Goal: Entertainment & Leisure: Consume media (video, audio)

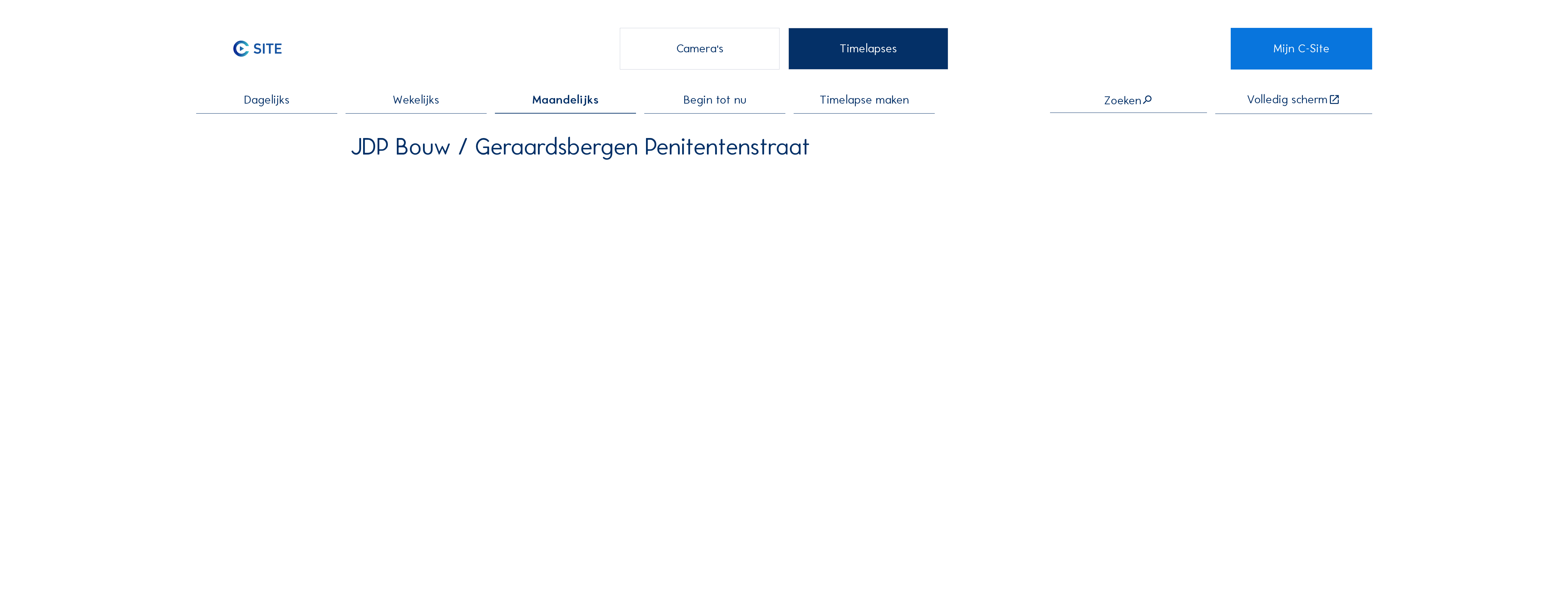
click at [567, 96] on span "Maandelijks" at bounding box center [565, 99] width 67 height 12
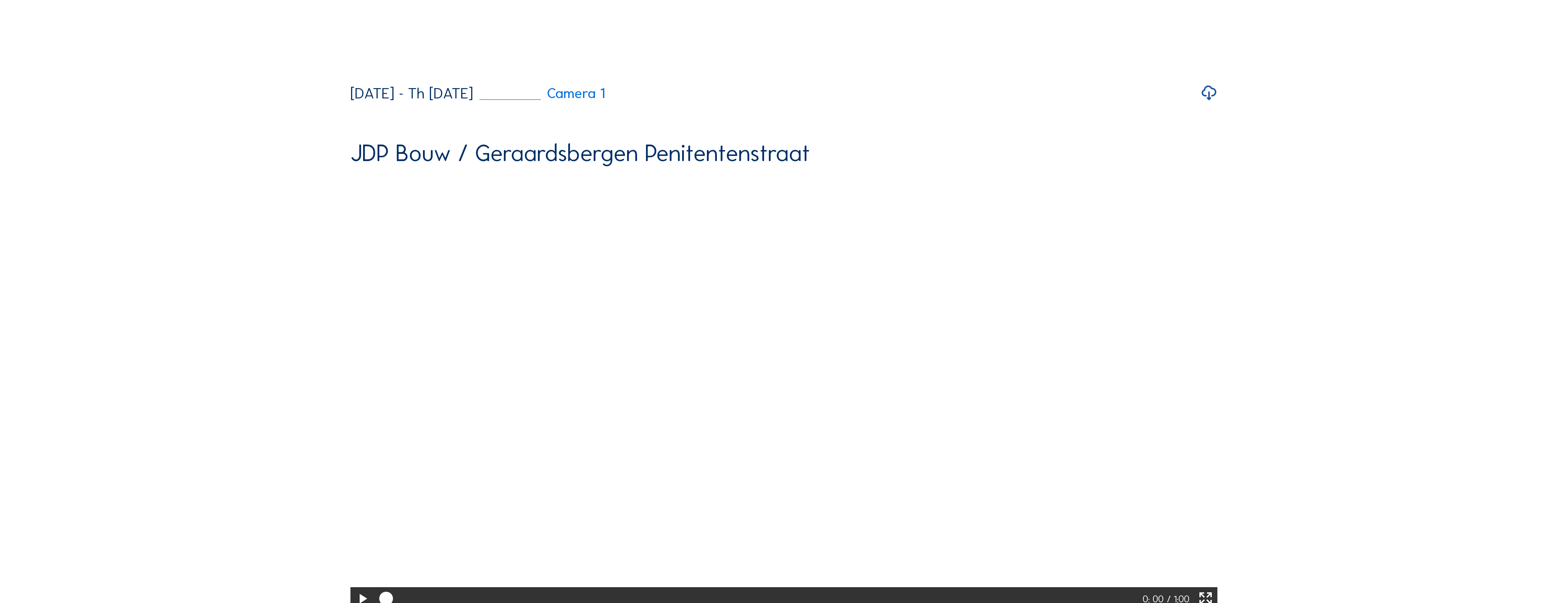
scroll to position [3686, 0]
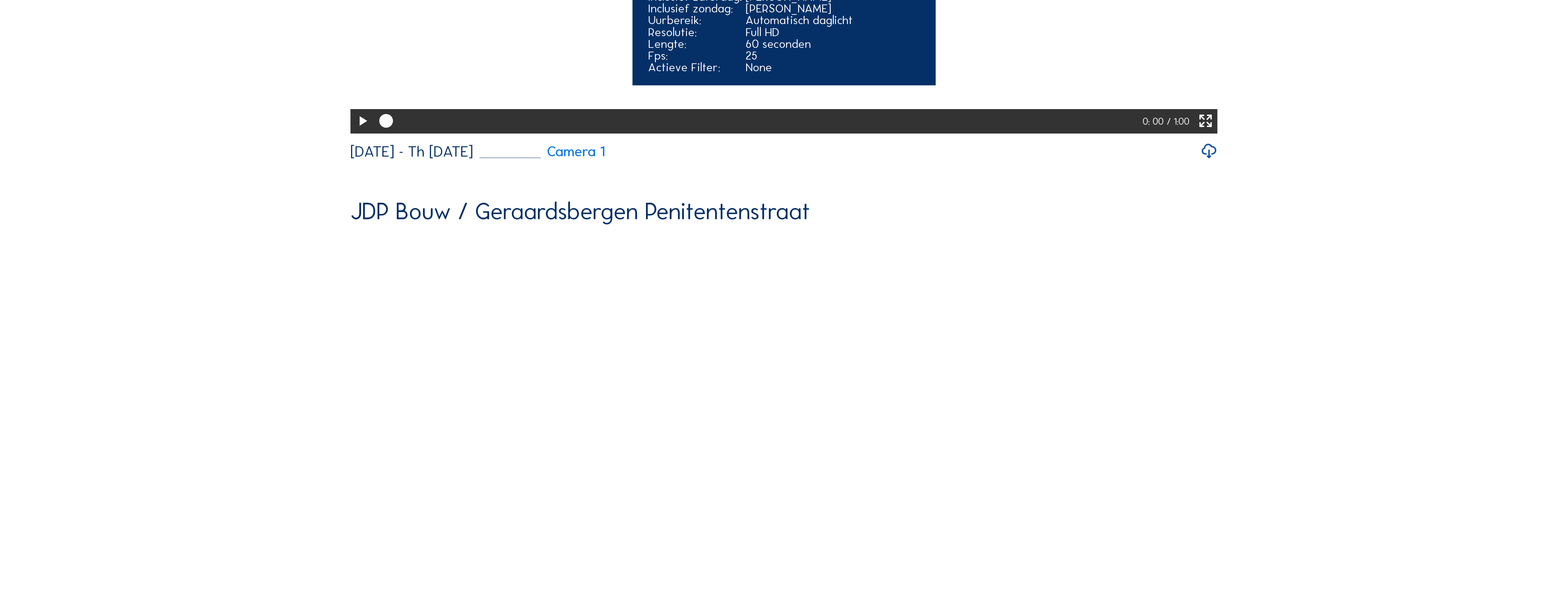
click at [357, 131] on icon at bounding box center [362, 121] width 16 height 20
click at [364, 131] on icon at bounding box center [362, 121] width 16 height 20
drag, startPoint x: 435, startPoint y: 469, endPoint x: 457, endPoint y: 469, distance: 22.0
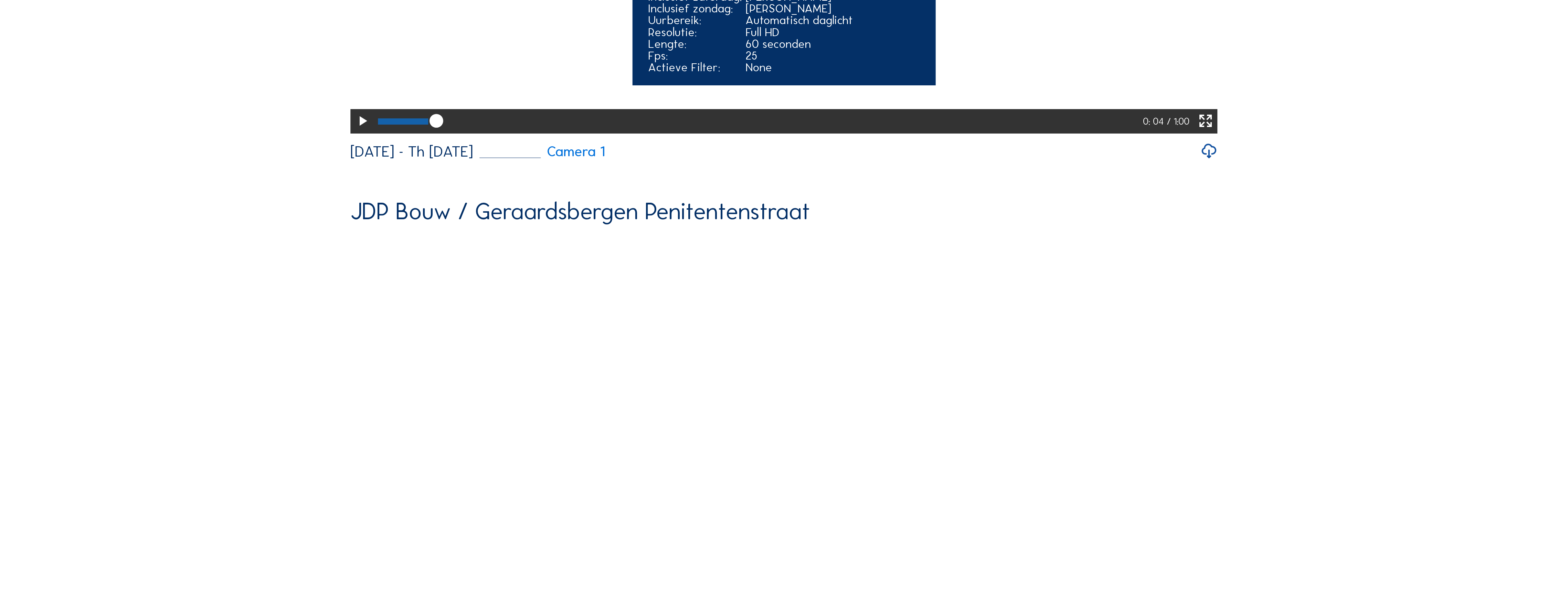
click at [457, 133] on div at bounding box center [758, 121] width 769 height 24
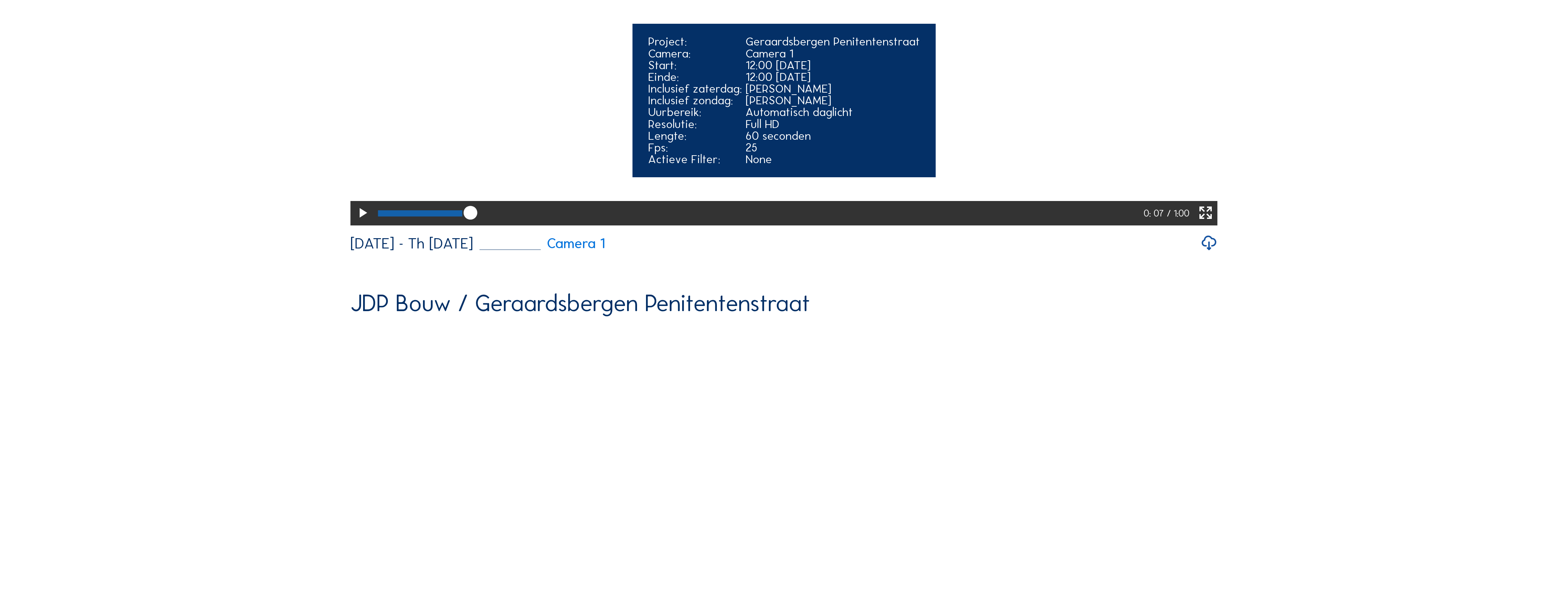
scroll to position [3639, 0]
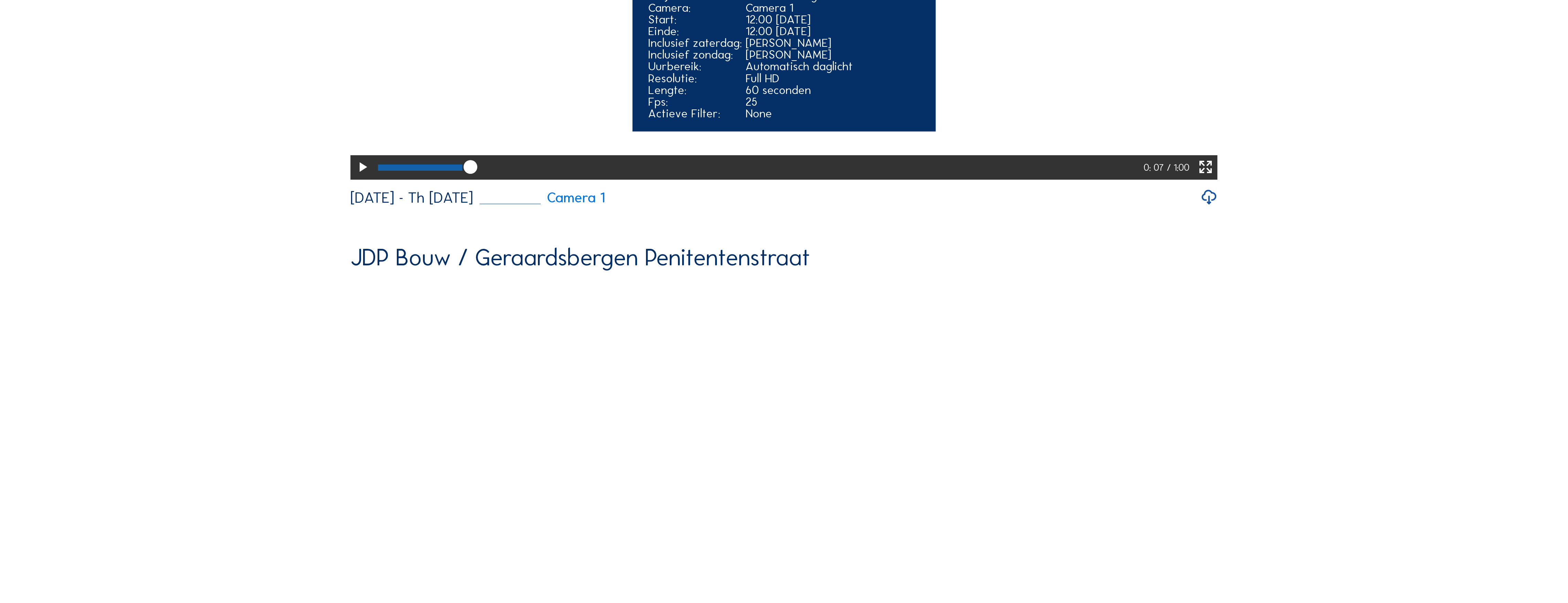
click at [533, 180] on div at bounding box center [759, 167] width 769 height 24
click at [556, 180] on div at bounding box center [760, 167] width 772 height 24
click at [605, 180] on div at bounding box center [760, 167] width 771 height 24
click at [654, 180] on div at bounding box center [760, 167] width 772 height 24
drag, startPoint x: 660, startPoint y: 511, endPoint x: 649, endPoint y: 511, distance: 11.0
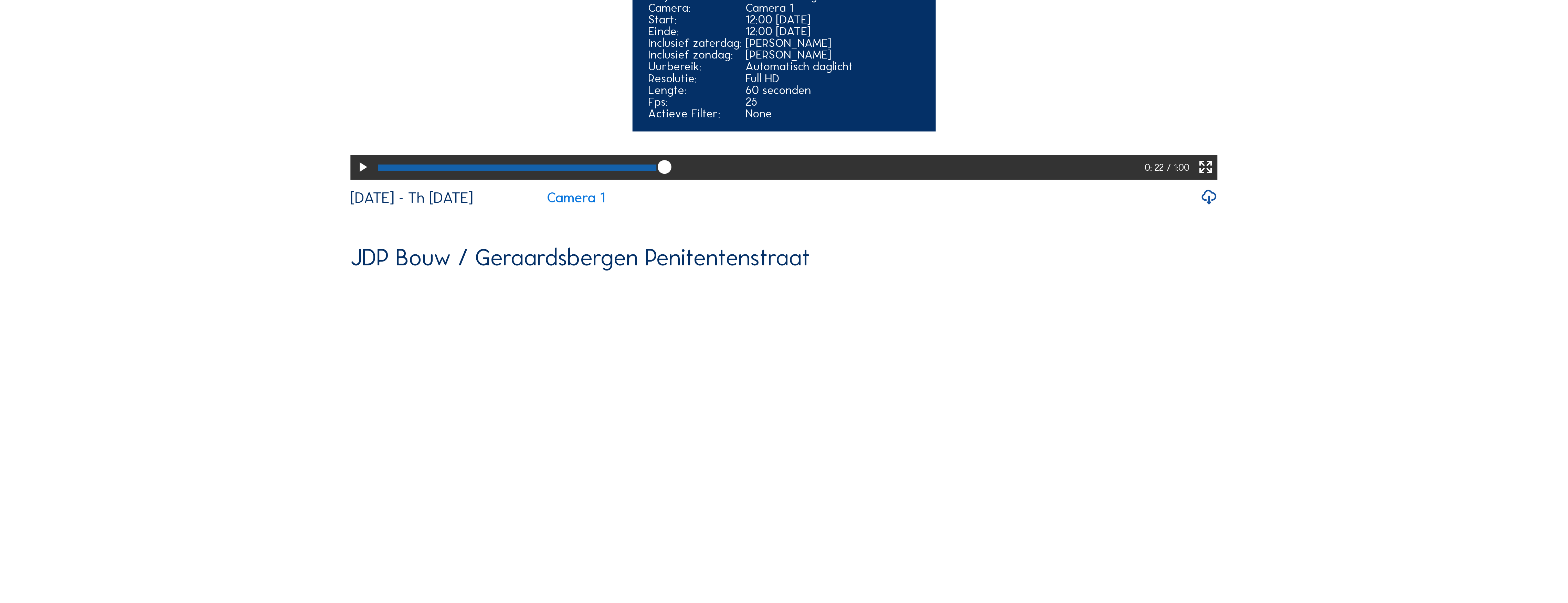
click at [649, 180] on div at bounding box center [760, 167] width 771 height 24
click at [645, 170] on div at bounding box center [515, 167] width 274 height 6
click at [639, 170] on div at bounding box center [511, 167] width 267 height 6
click at [625, 170] on div at bounding box center [508, 167] width 259 height 6
click at [618, 170] on div at bounding box center [502, 167] width 247 height 6
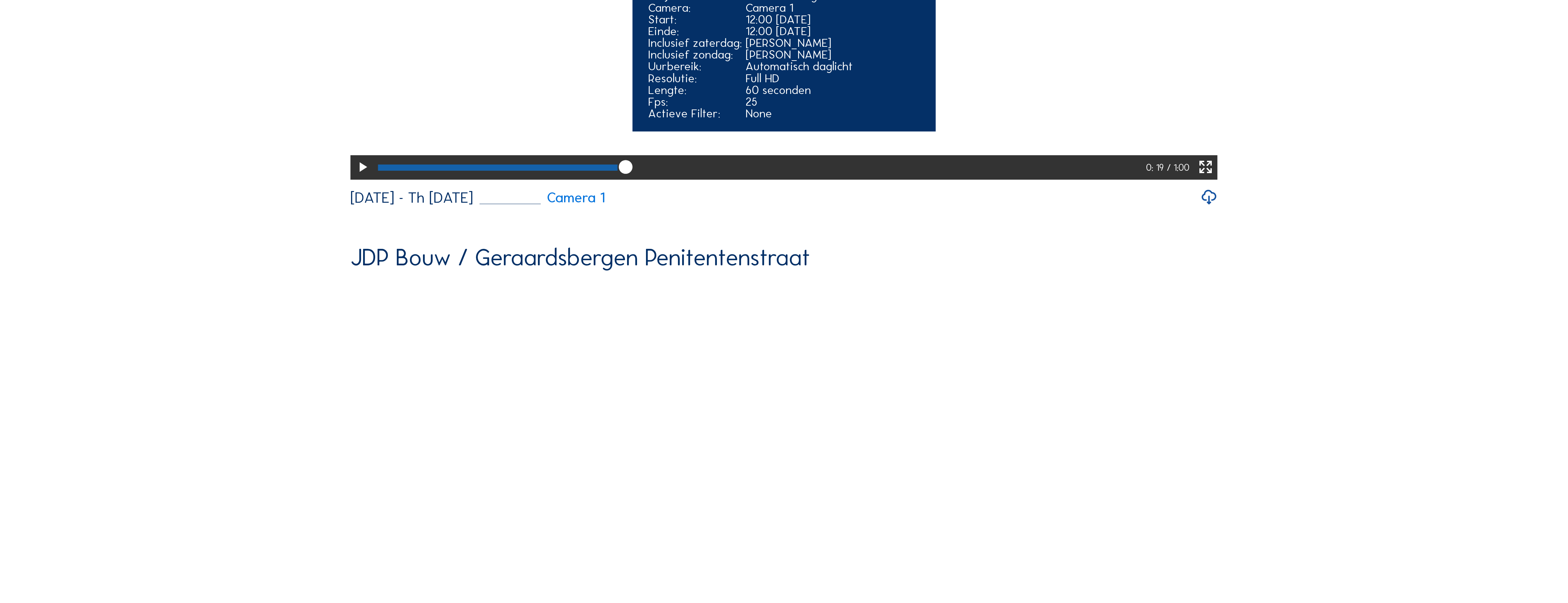
click at [611, 170] on div at bounding box center [498, 167] width 240 height 6
click at [606, 170] on div at bounding box center [494, 167] width 233 height 6
click at [600, 170] on div at bounding box center [492, 167] width 228 height 6
click at [595, 180] on div at bounding box center [760, 167] width 772 height 24
click at [592, 180] on div at bounding box center [760, 167] width 772 height 24
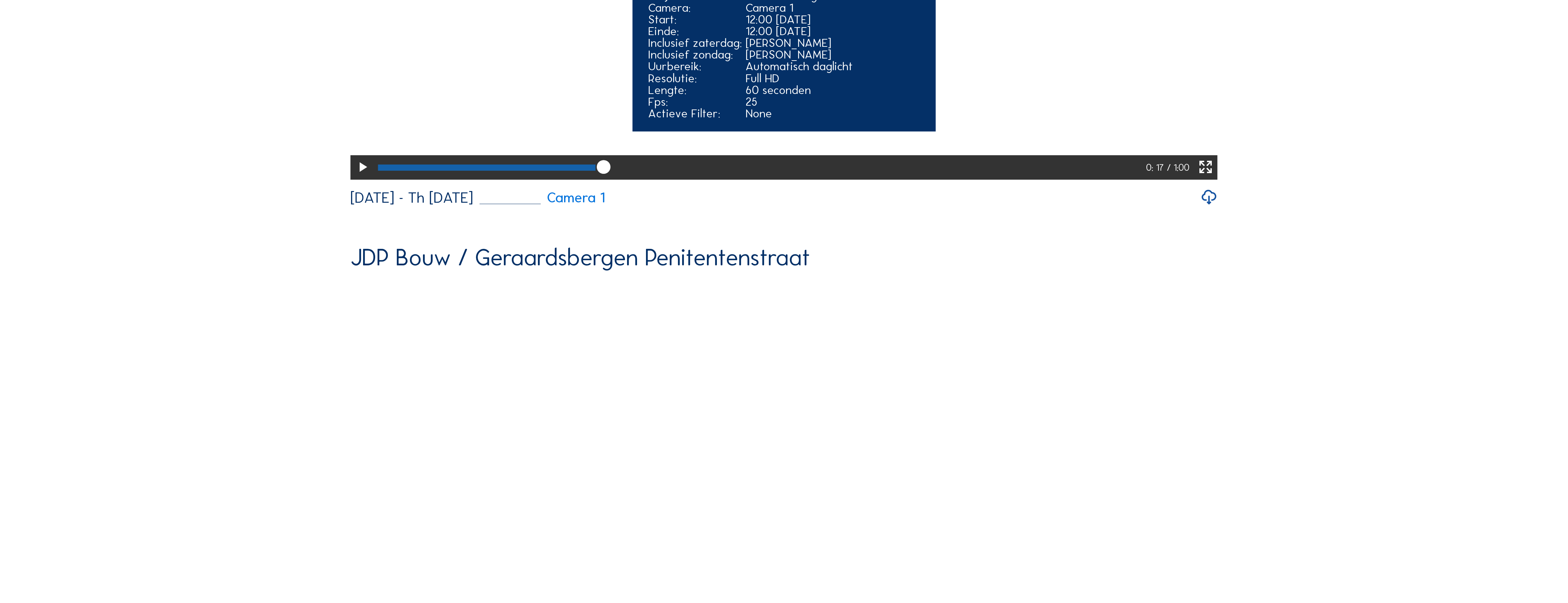
click at [590, 170] on div at bounding box center [486, 167] width 217 height 6
click at [587, 170] on div at bounding box center [484, 167] width 212 height 6
click at [578, 170] on div at bounding box center [482, 167] width 208 height 6
click at [572, 170] on div at bounding box center [478, 167] width 200 height 6
click at [568, 170] on div at bounding box center [475, 167] width 194 height 6
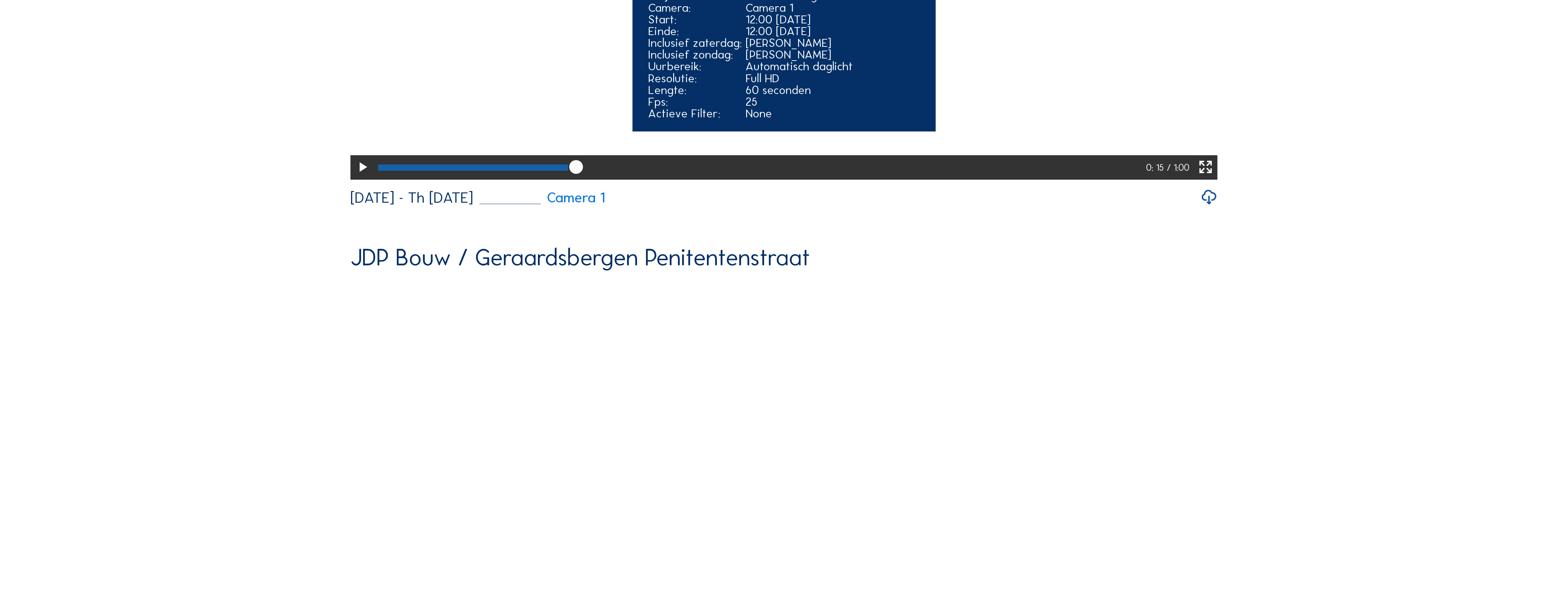
click at [360, 178] on icon at bounding box center [362, 167] width 16 height 20
click at [359, 178] on icon at bounding box center [362, 167] width 16 height 20
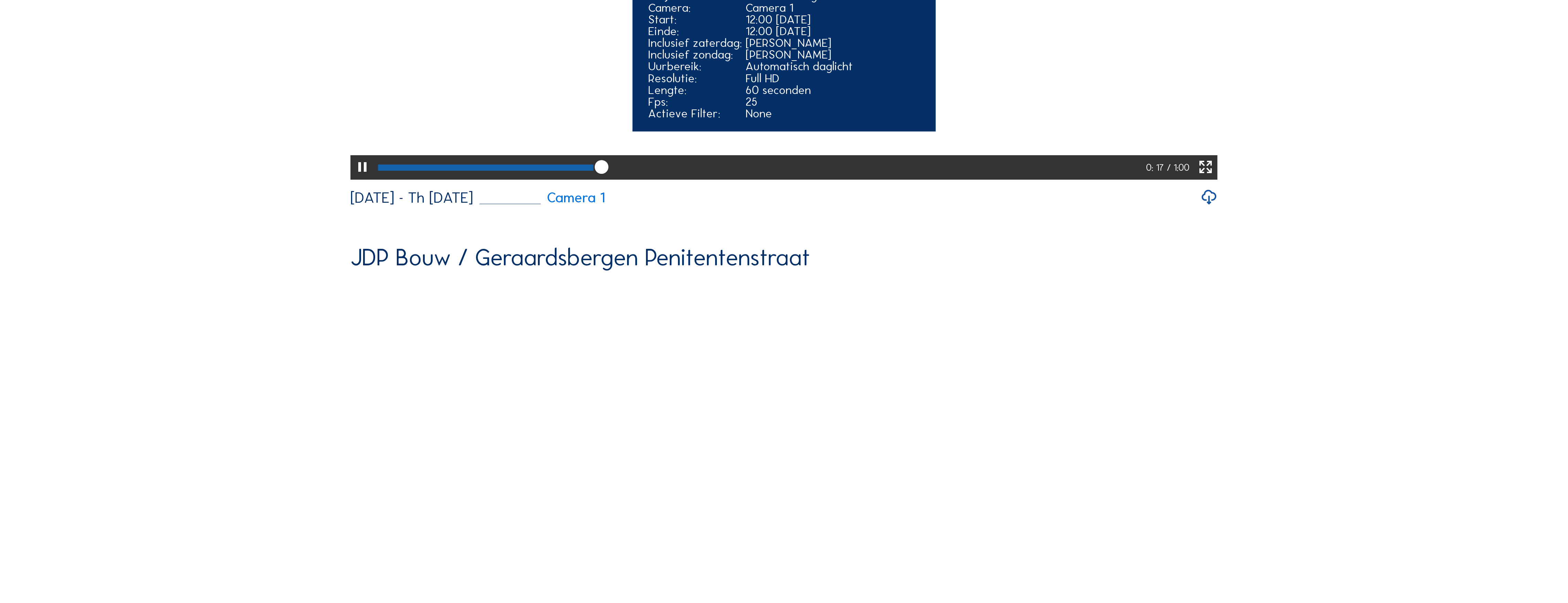
click at [359, 178] on icon at bounding box center [362, 167] width 16 height 20
click at [590, 170] on div at bounding box center [488, 167] width 220 height 6
click at [586, 170] on div at bounding box center [484, 167] width 212 height 6
click at [583, 170] on div at bounding box center [482, 167] width 208 height 6
click at [551, 170] on div at bounding box center [480, 167] width 205 height 6
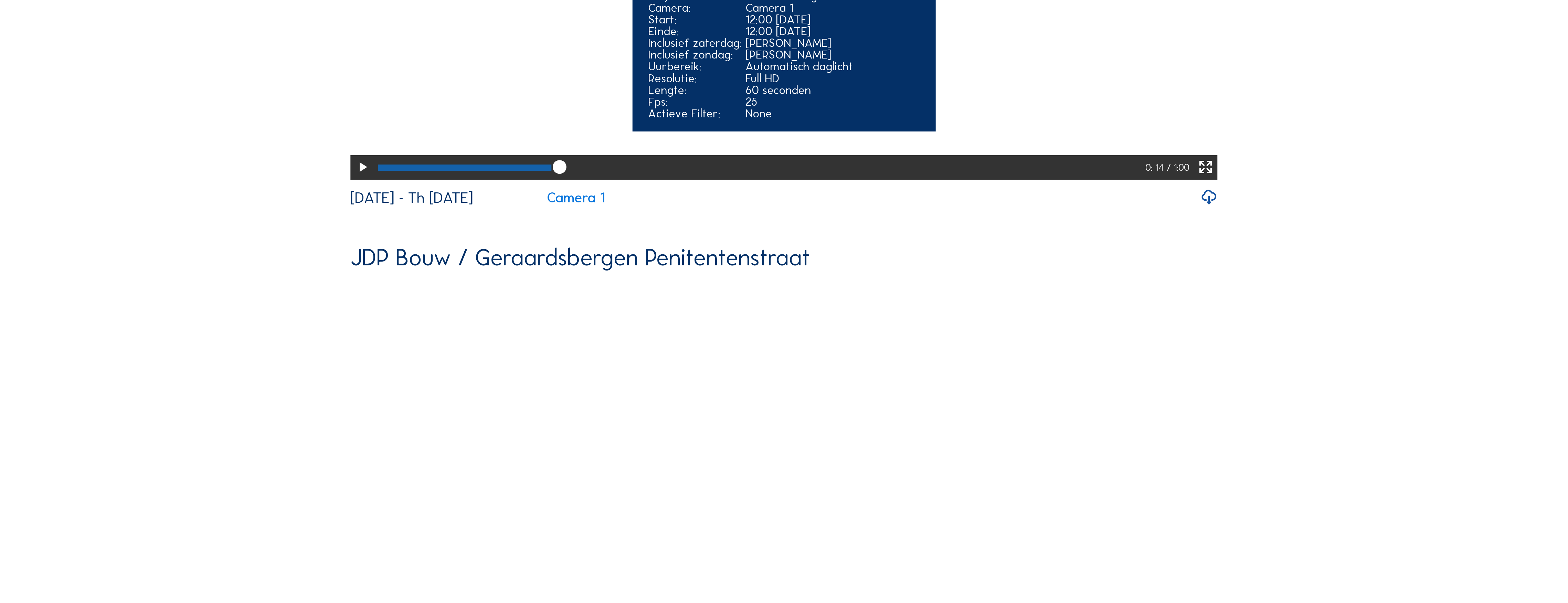
drag, startPoint x: 564, startPoint y: 512, endPoint x: 572, endPoint y: 512, distance: 8.0
click at [572, 180] on div at bounding box center [760, 167] width 771 height 24
click at [569, 170] on div at bounding box center [476, 167] width 197 height 6
click at [362, 178] on icon at bounding box center [362, 167] width 16 height 20
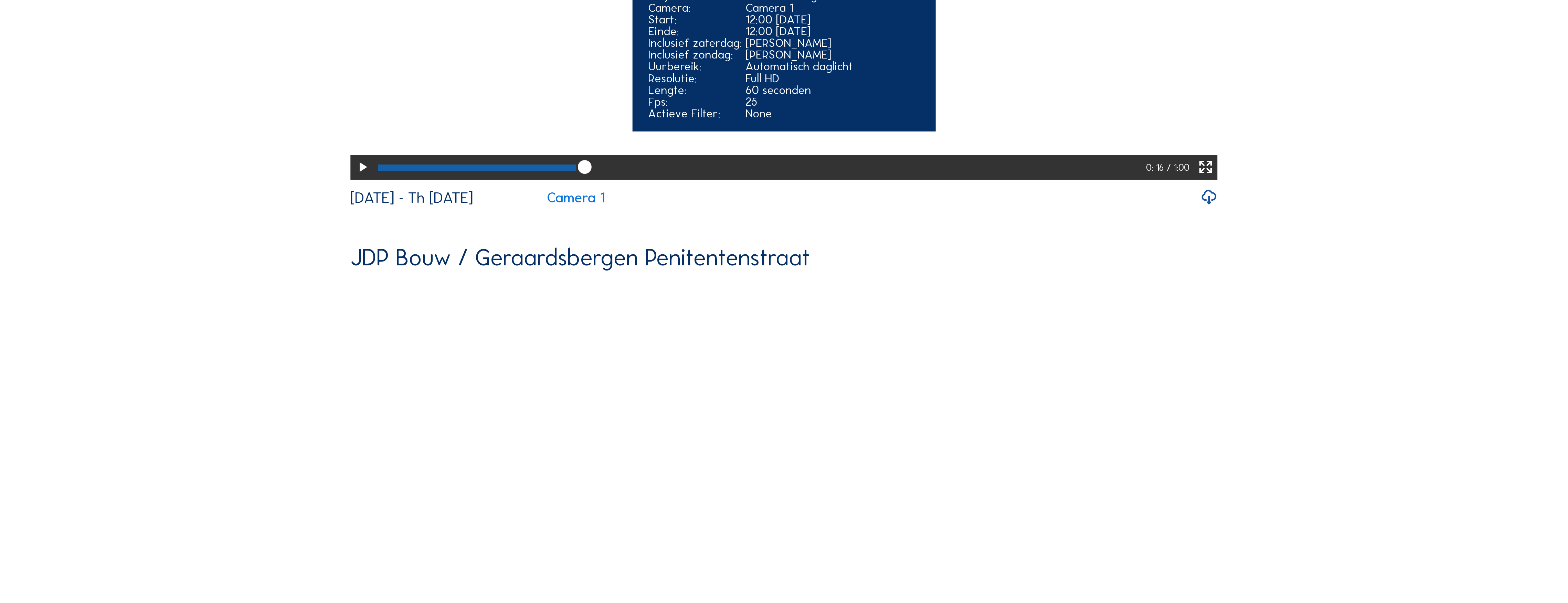
drag, startPoint x: 582, startPoint y: 514, endPoint x: 575, endPoint y: 514, distance: 7.0
click at [576, 176] on icon at bounding box center [584, 167] width 16 height 17
click at [575, 180] on div at bounding box center [758, 167] width 769 height 24
click at [575, 170] on div at bounding box center [478, 167] width 201 height 6
click at [570, 170] on div at bounding box center [476, 167] width 196 height 6
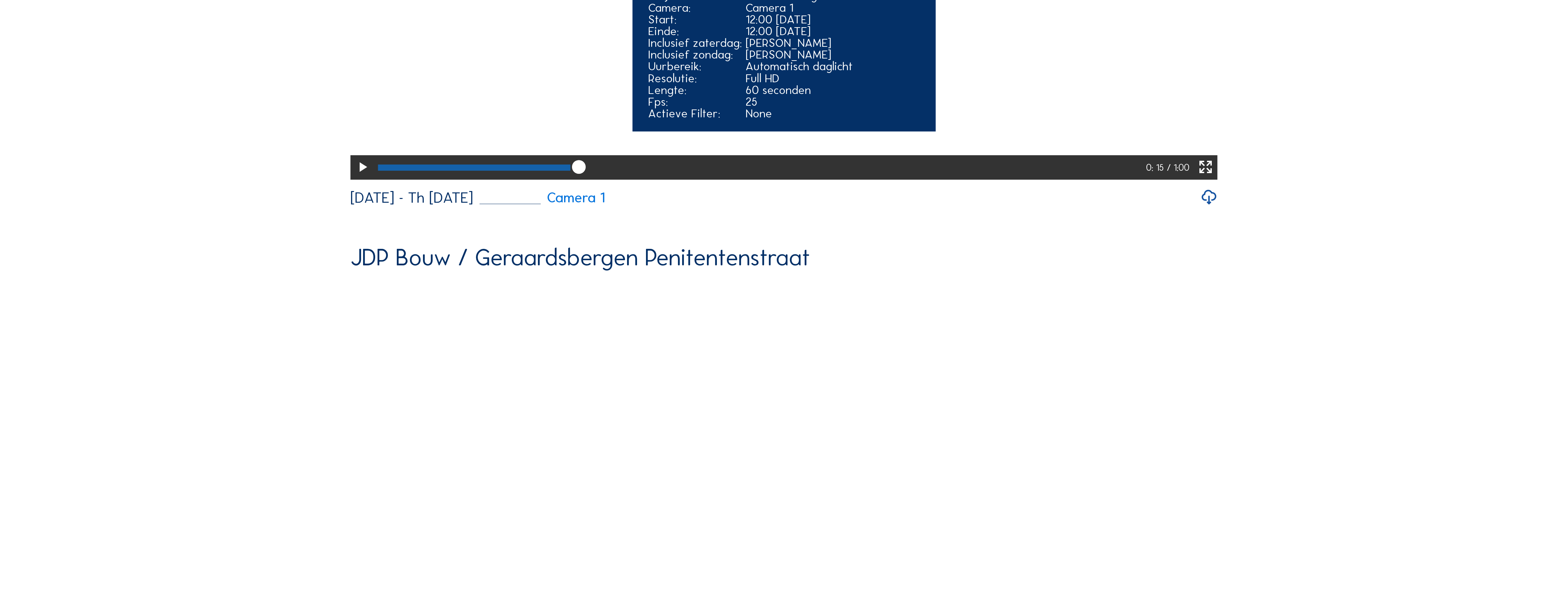
click at [359, 178] on icon at bounding box center [362, 167] width 16 height 20
click at [577, 176] on icon at bounding box center [583, 167] width 16 height 17
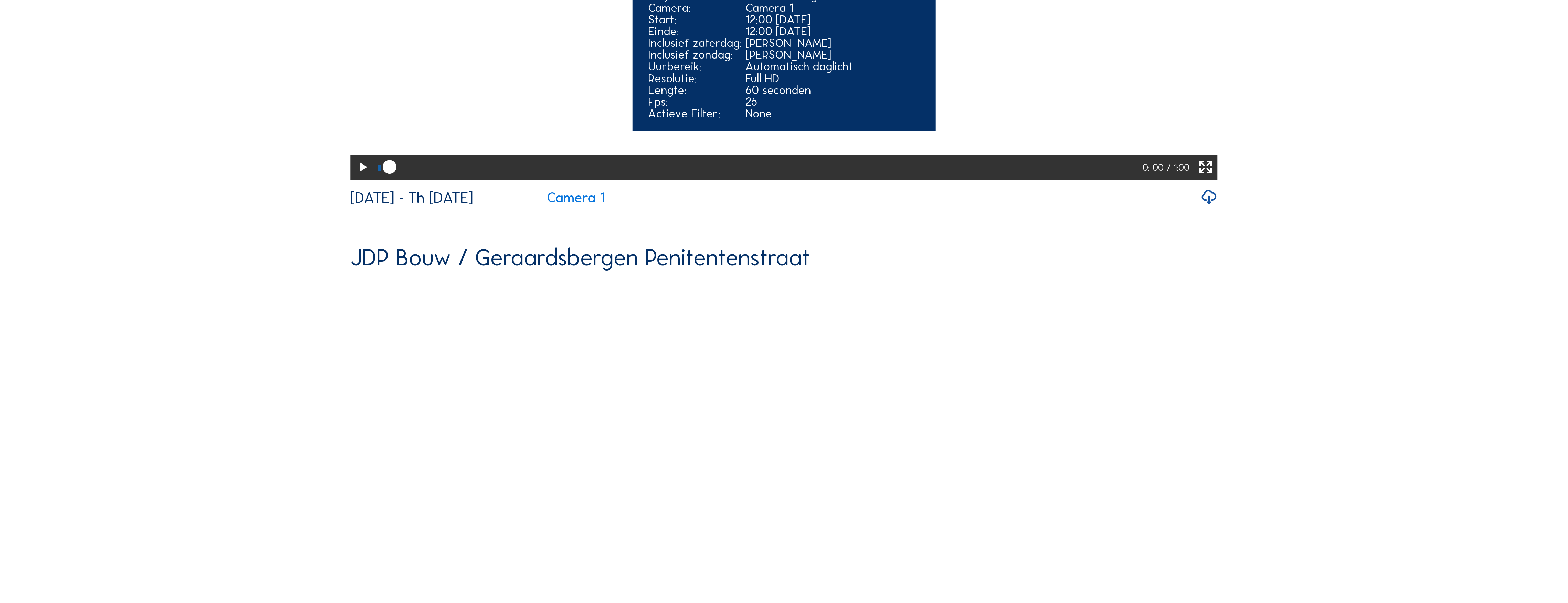
click at [573, 180] on div at bounding box center [758, 167] width 769 height 24
click at [569, 170] on div at bounding box center [477, 167] width 199 height 6
click at [565, 170] on div at bounding box center [473, 167] width 191 height 6
click at [561, 170] on div at bounding box center [471, 167] width 186 height 6
click at [586, 180] on div at bounding box center [760, 167] width 771 height 24
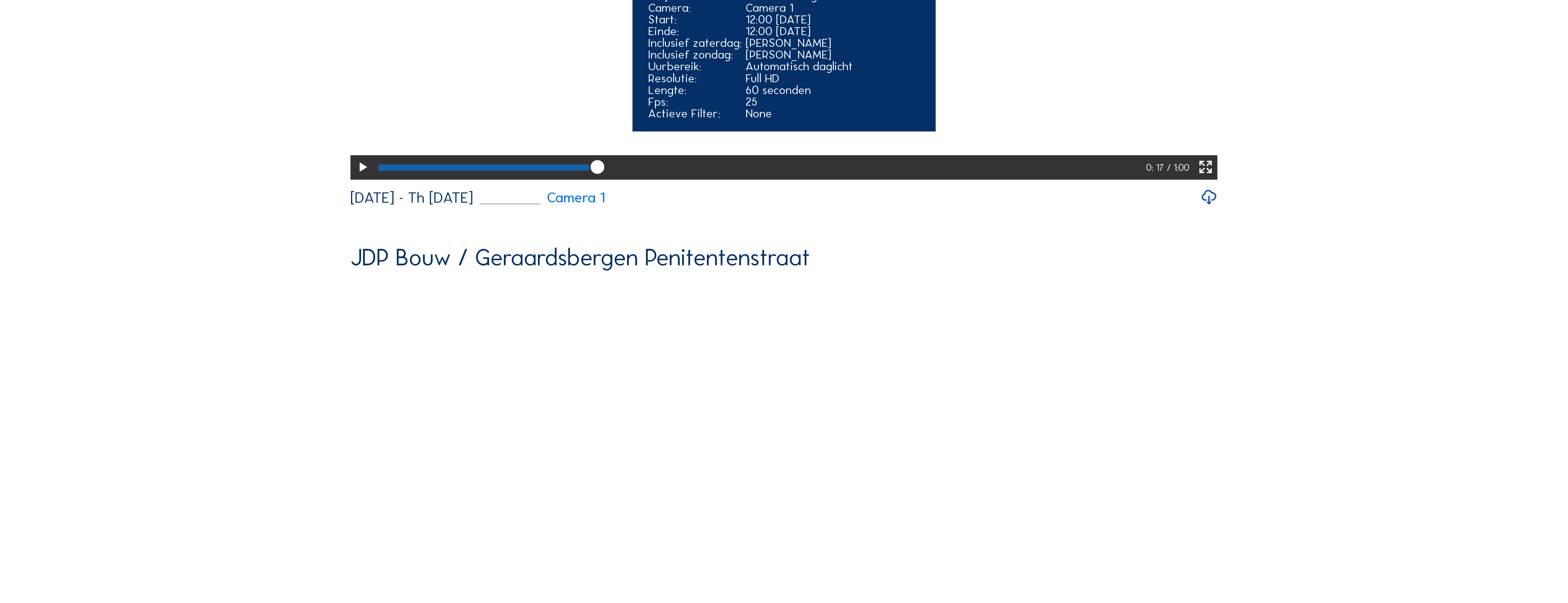
click at [582, 180] on div at bounding box center [760, 167] width 772 height 24
click at [579, 180] on div at bounding box center [760, 167] width 772 height 24
click at [575, 170] on div at bounding box center [480, 167] width 205 height 6
click at [573, 170] on div at bounding box center [477, 167] width 197 height 6
click at [567, 170] on div at bounding box center [475, 167] width 194 height 6
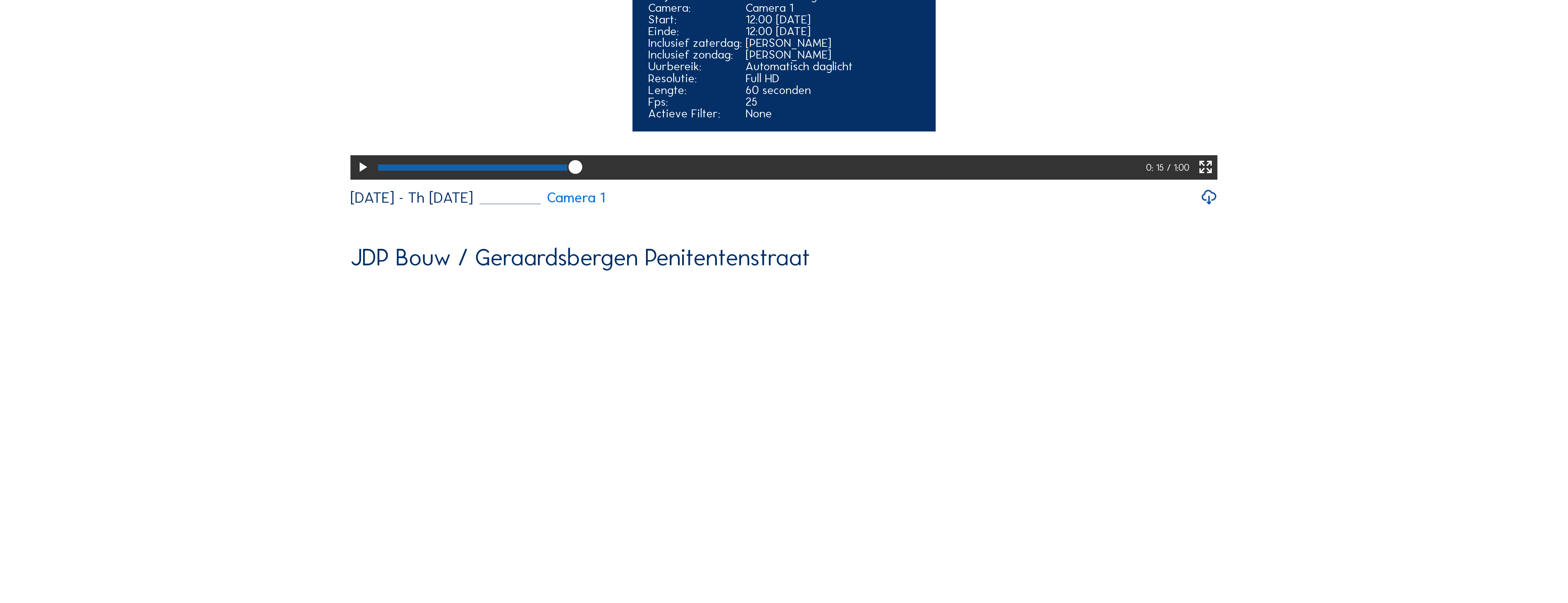
click at [586, 180] on div at bounding box center [760, 167] width 772 height 24
drag, startPoint x: 592, startPoint y: 514, endPoint x: 580, endPoint y: 514, distance: 12.0
click at [580, 180] on div at bounding box center [760, 167] width 772 height 24
click at [573, 180] on div at bounding box center [760, 167] width 772 height 24
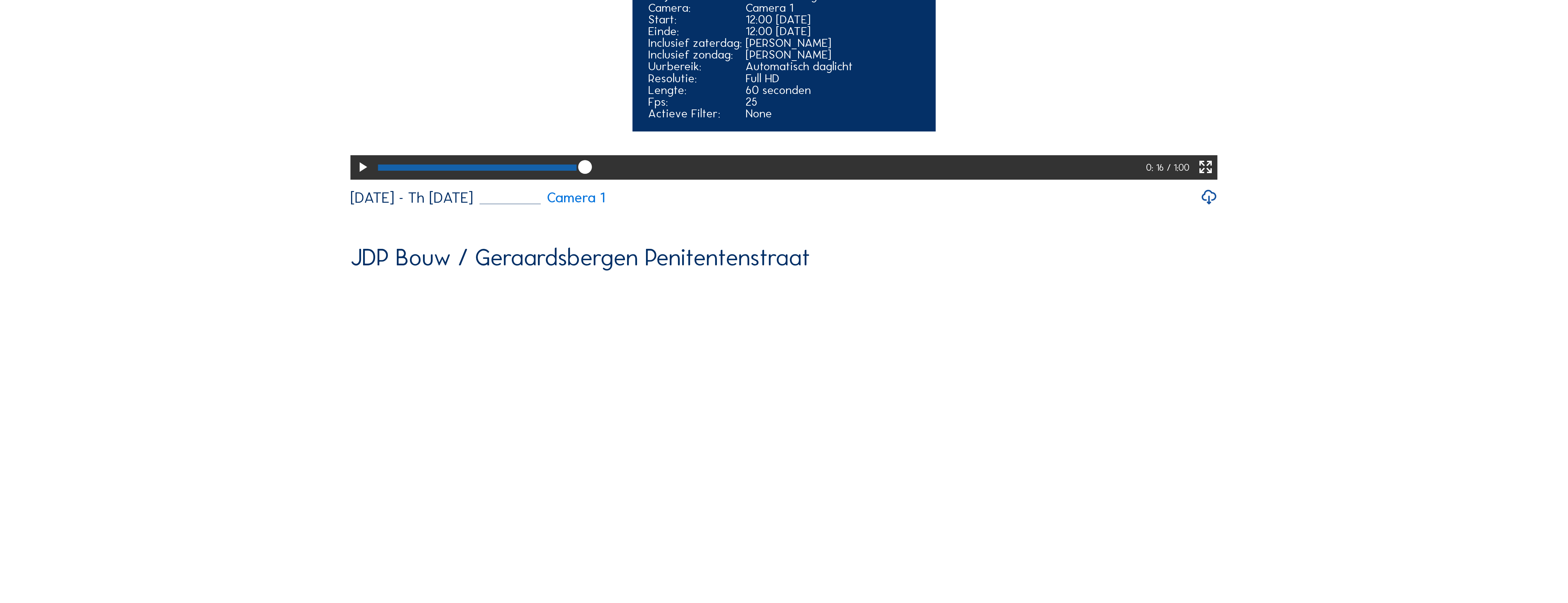
click at [573, 180] on div at bounding box center [760, 167] width 772 height 24
click at [572, 180] on div at bounding box center [760, 167] width 772 height 24
